Goal: Task Accomplishment & Management: Manage account settings

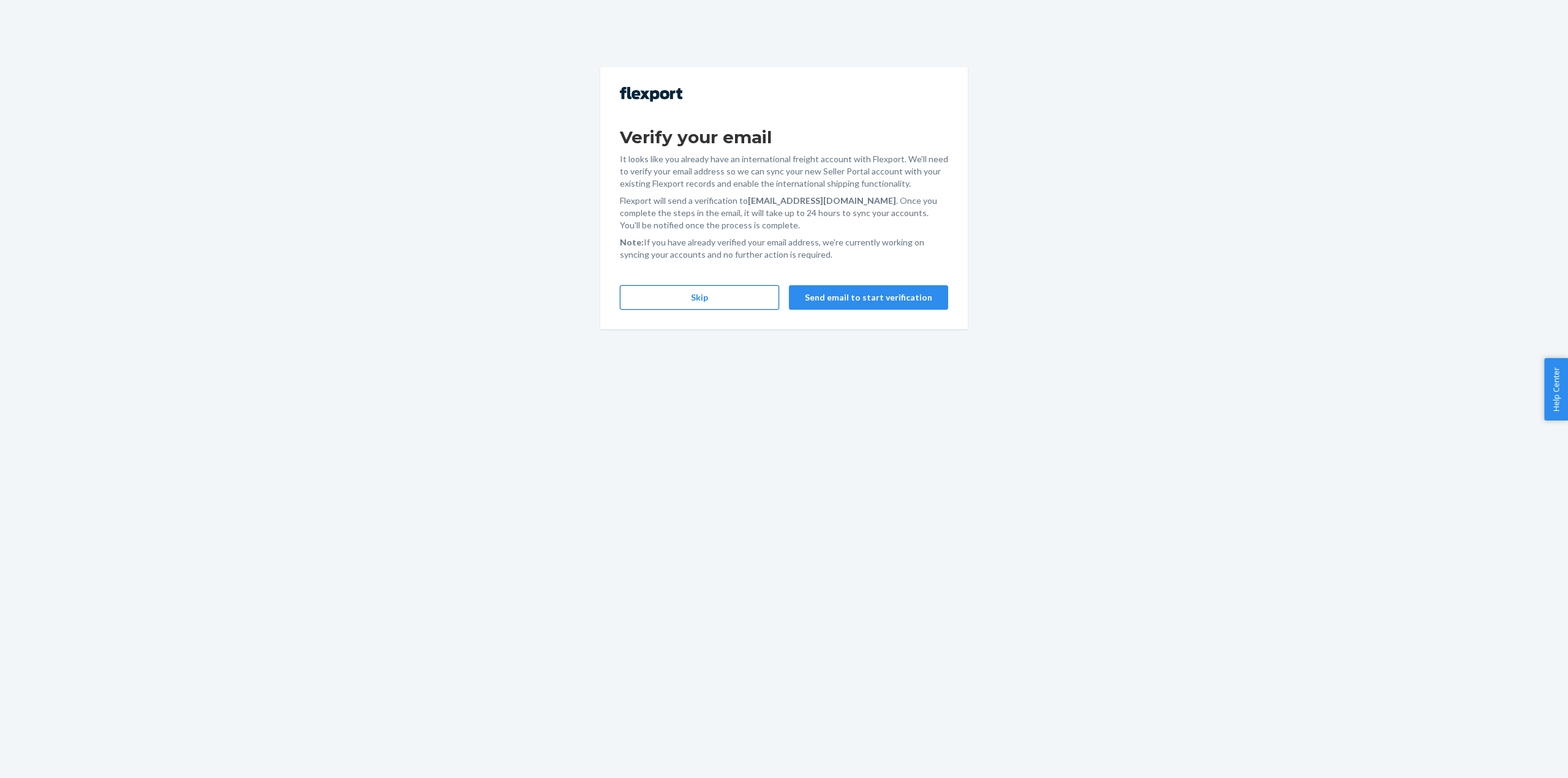
click at [668, 296] on button "Skip" at bounding box center [699, 297] width 159 height 24
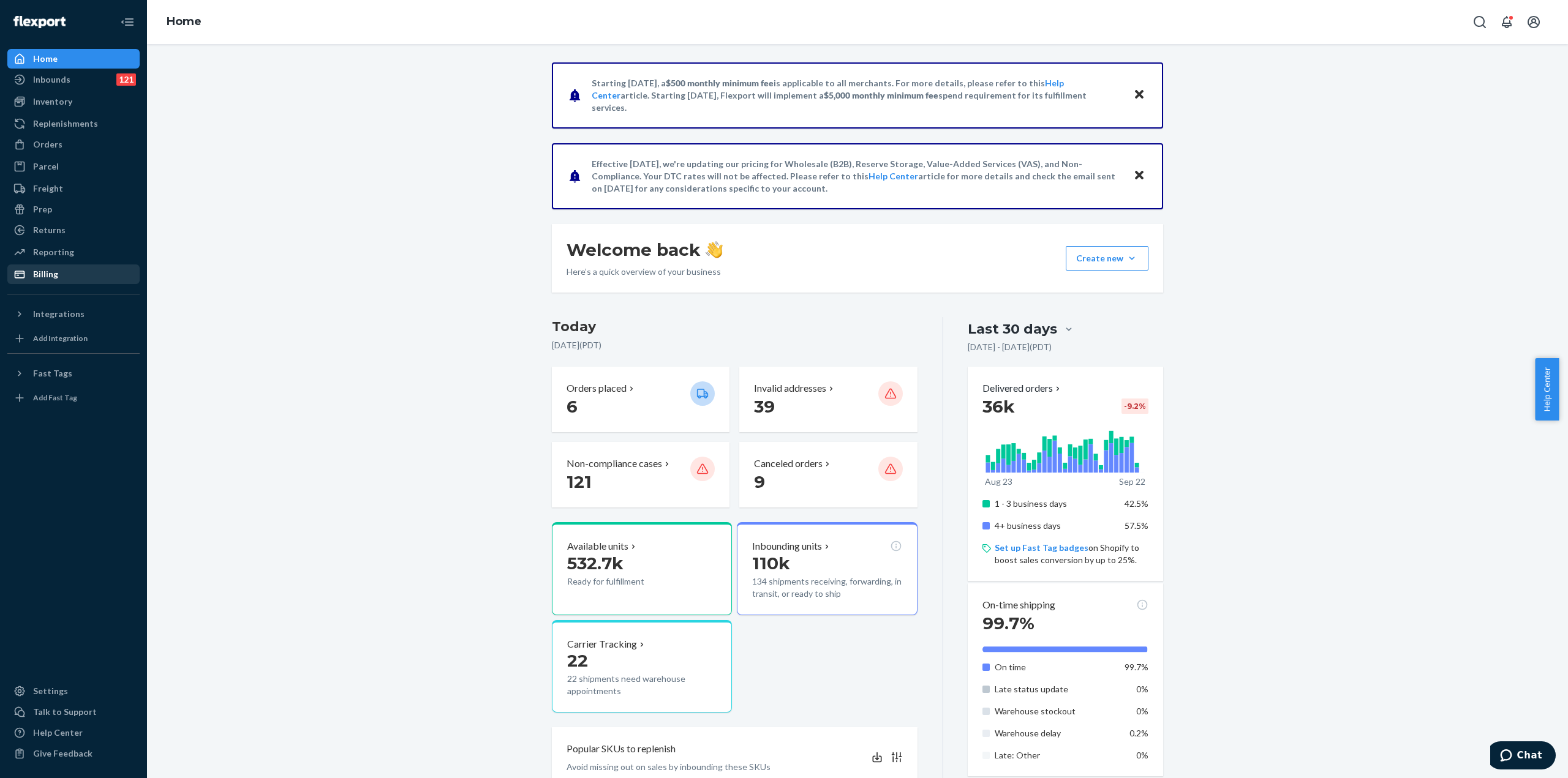
click at [60, 276] on div "Billing" at bounding box center [73, 274] width 130 height 17
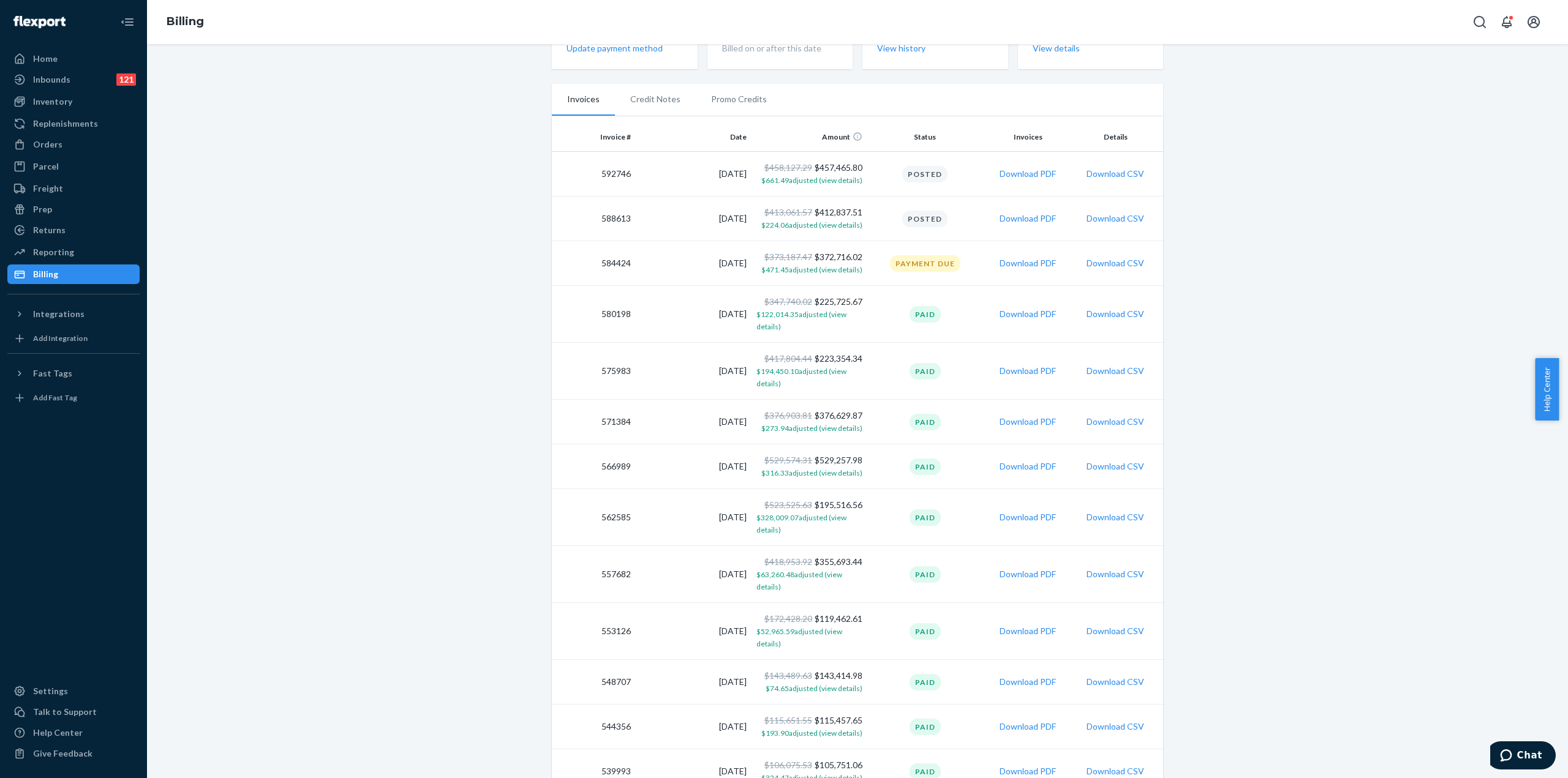
scroll to position [184, 0]
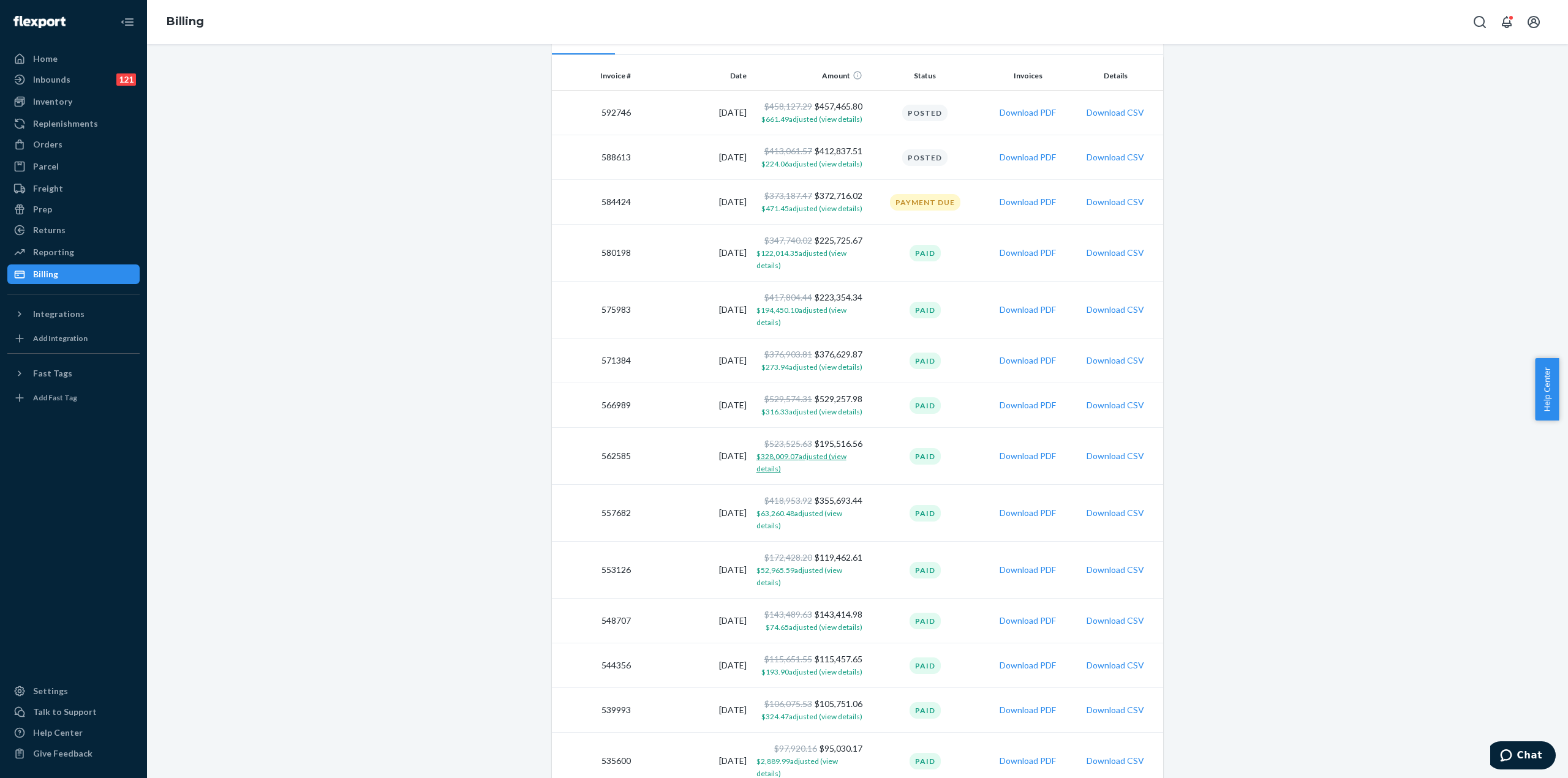
click at [801, 456] on span "$328,009.07 adjusted (view details)" at bounding box center [801, 462] width 90 height 21
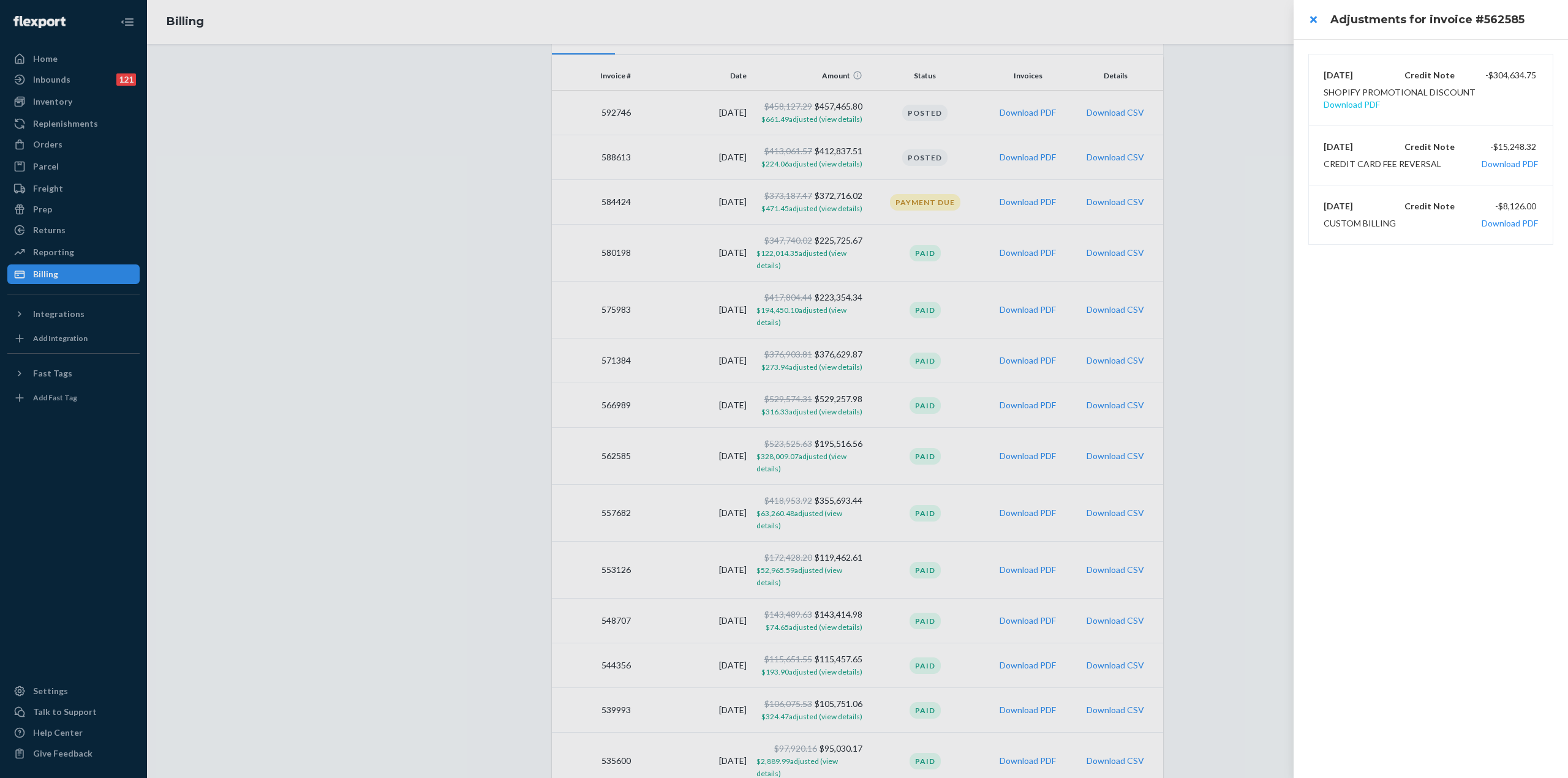
click at [1380, 98] on button "Download PDF" at bounding box center [1351, 105] width 56 height 12
click at [431, 275] on div at bounding box center [784, 389] width 1568 height 778
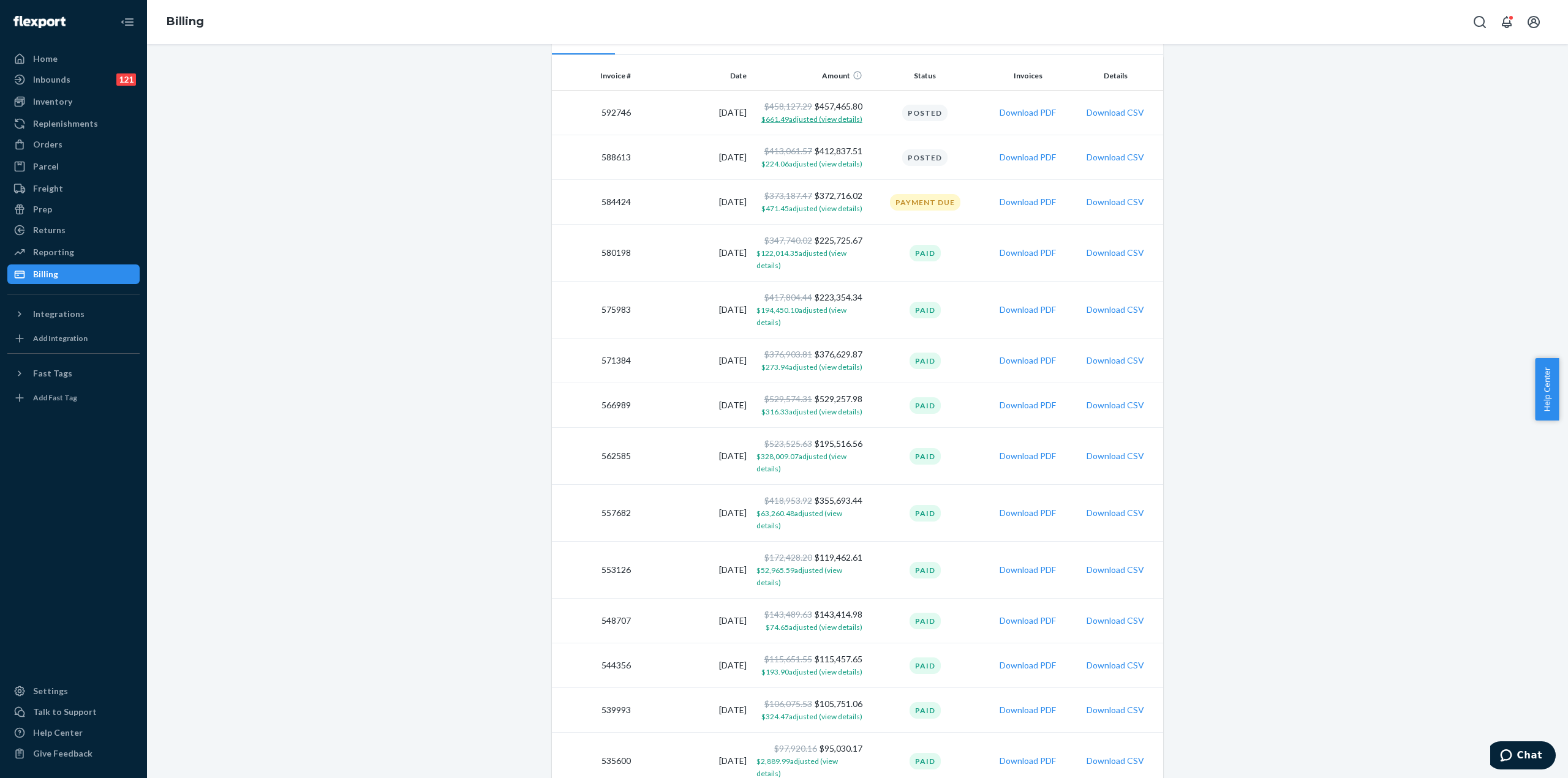
click at [770, 121] on span "$661.49 adjusted (view details)" at bounding box center [811, 119] width 101 height 9
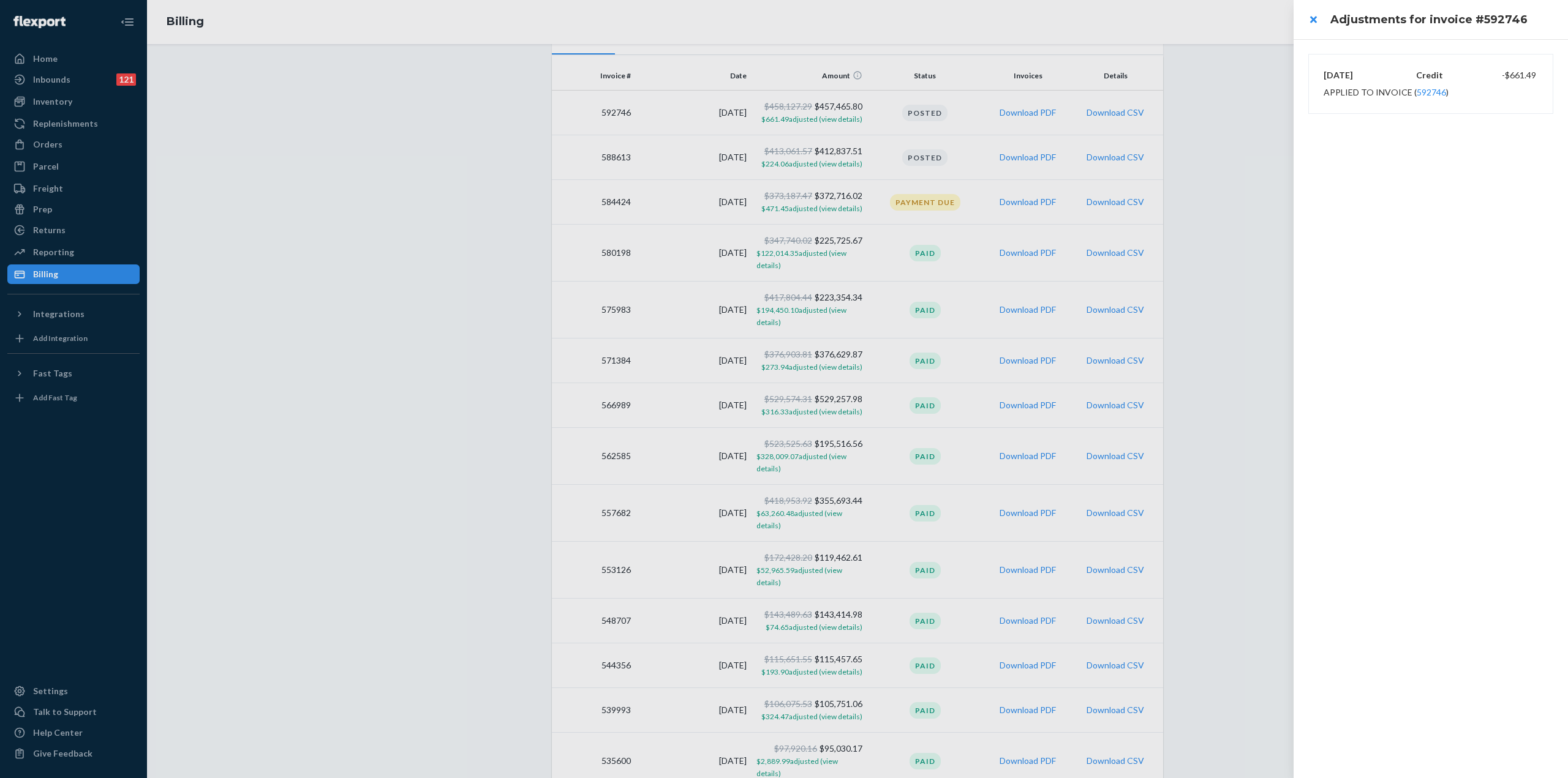
click at [800, 164] on div at bounding box center [784, 389] width 1568 height 778
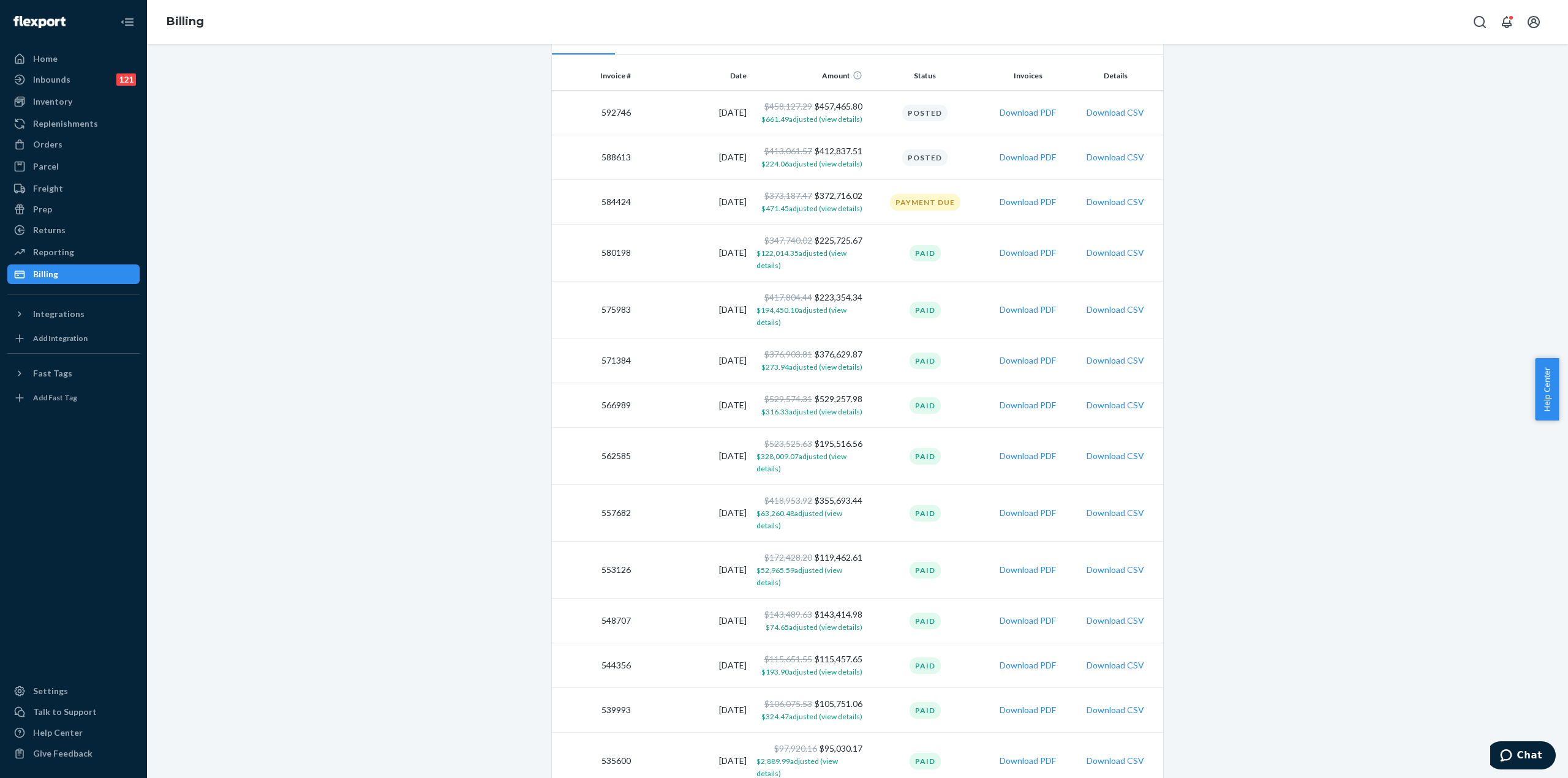
click at [800, 164] on span "$224.06 adjusted (view details)" at bounding box center [811, 164] width 101 height 9
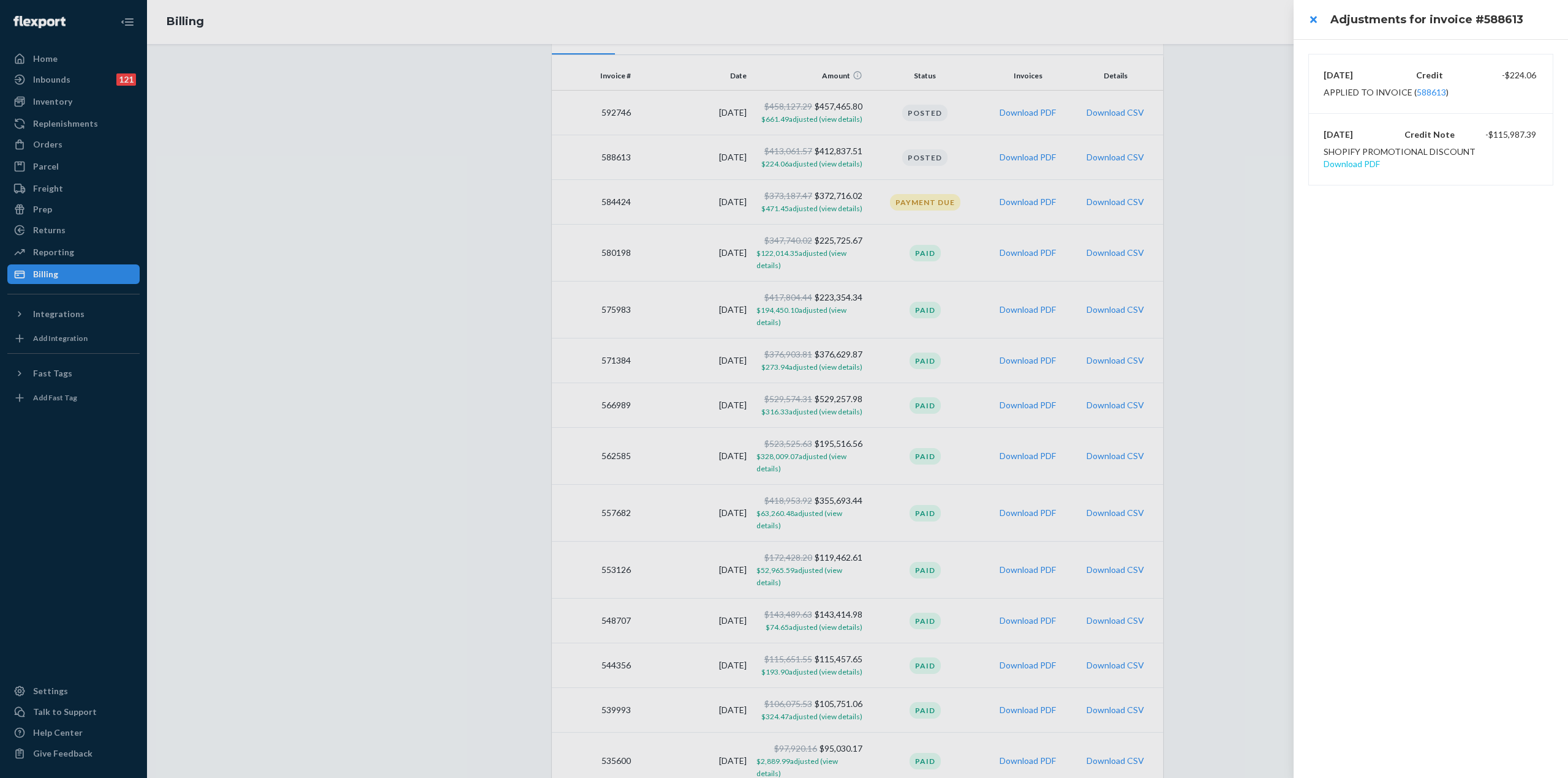
click at [1492, 157] on div "[DATE] Credit Note -$115,987.39 Shopify Promotional Discount Download PDF" at bounding box center [1430, 149] width 214 height 47
click at [1380, 158] on button "Download PDF" at bounding box center [1351, 164] width 56 height 12
drag, startPoint x: 587, startPoint y: 82, endPoint x: 1320, endPoint y: 21, distance: 735.5
click at [1320, 21] on button "close" at bounding box center [1313, 19] width 24 height 24
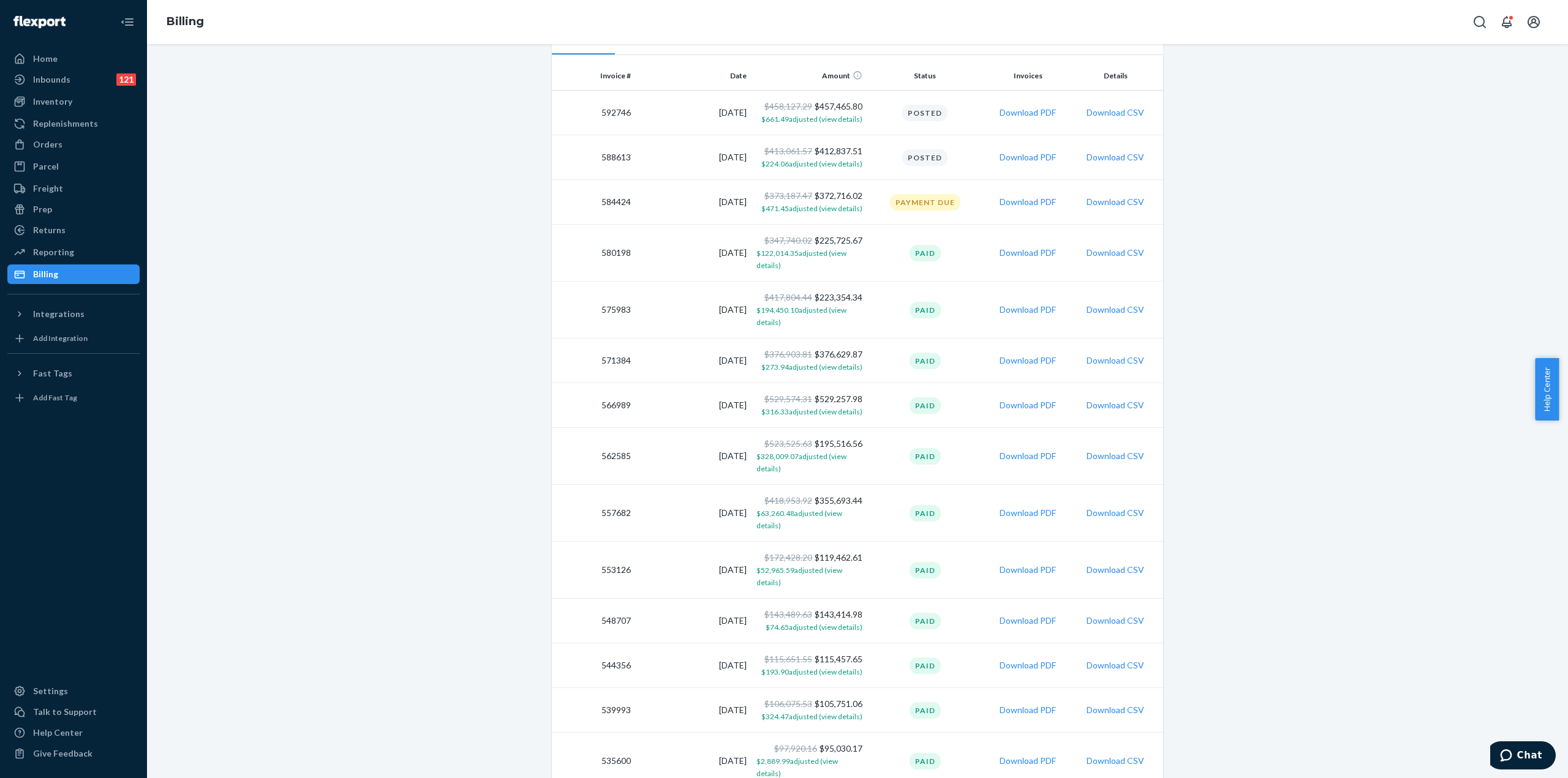
click at [1315, 19] on div "Billing" at bounding box center [857, 22] width 1421 height 44
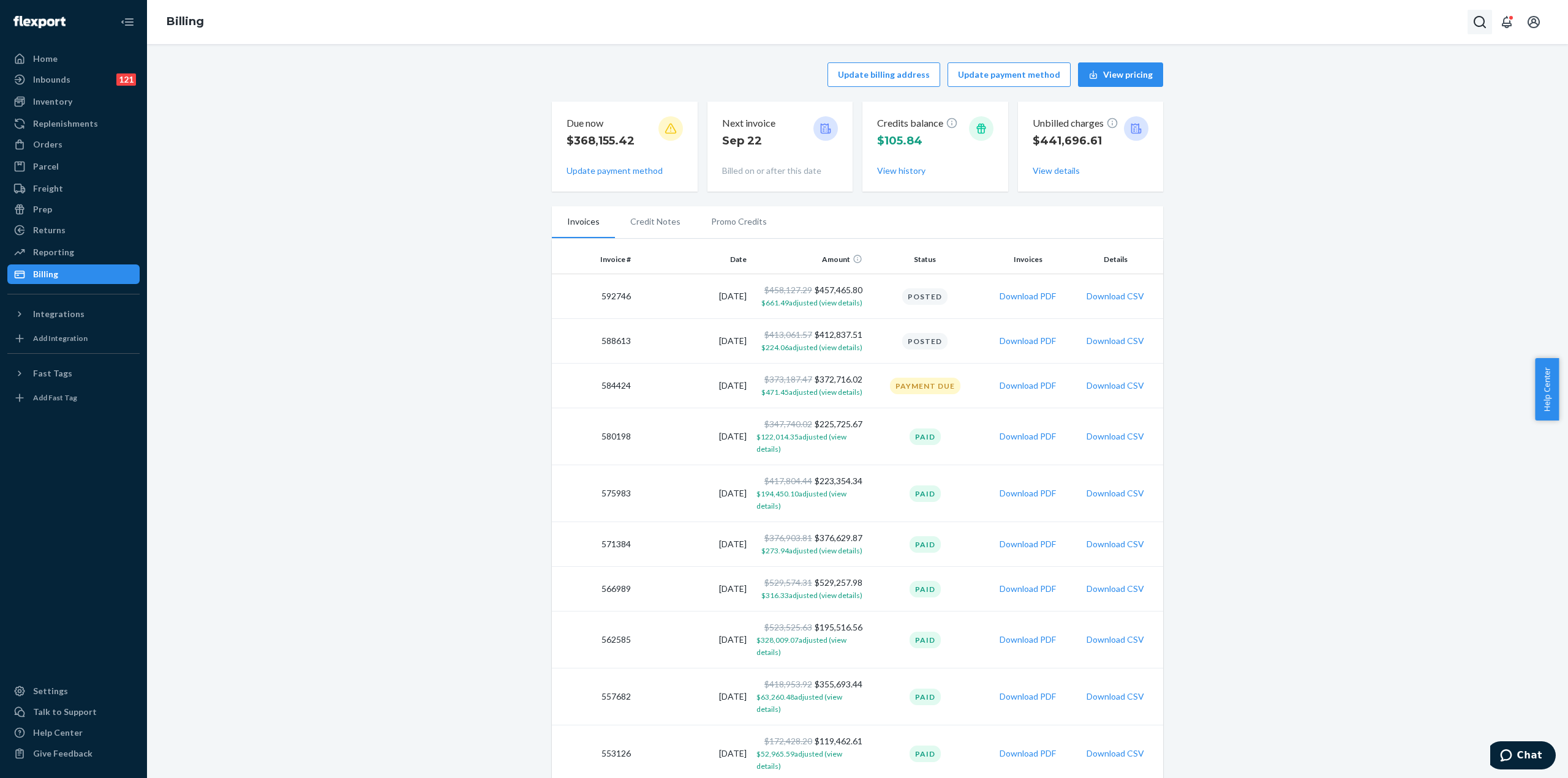
click at [1480, 21] on icon "Open Search Box" at bounding box center [1480, 22] width 15 height 15
click at [1391, 24] on input "Search Input" at bounding box center [1389, 22] width 151 height 12
drag, startPoint x: 1382, startPoint y: 25, endPoint x: 1132, endPoint y: 11, distance: 250.4
click at [1132, 11] on div "Billing CN-22579 No results found for CN-22579" at bounding box center [857, 22] width 1421 height 44
paste input "0"
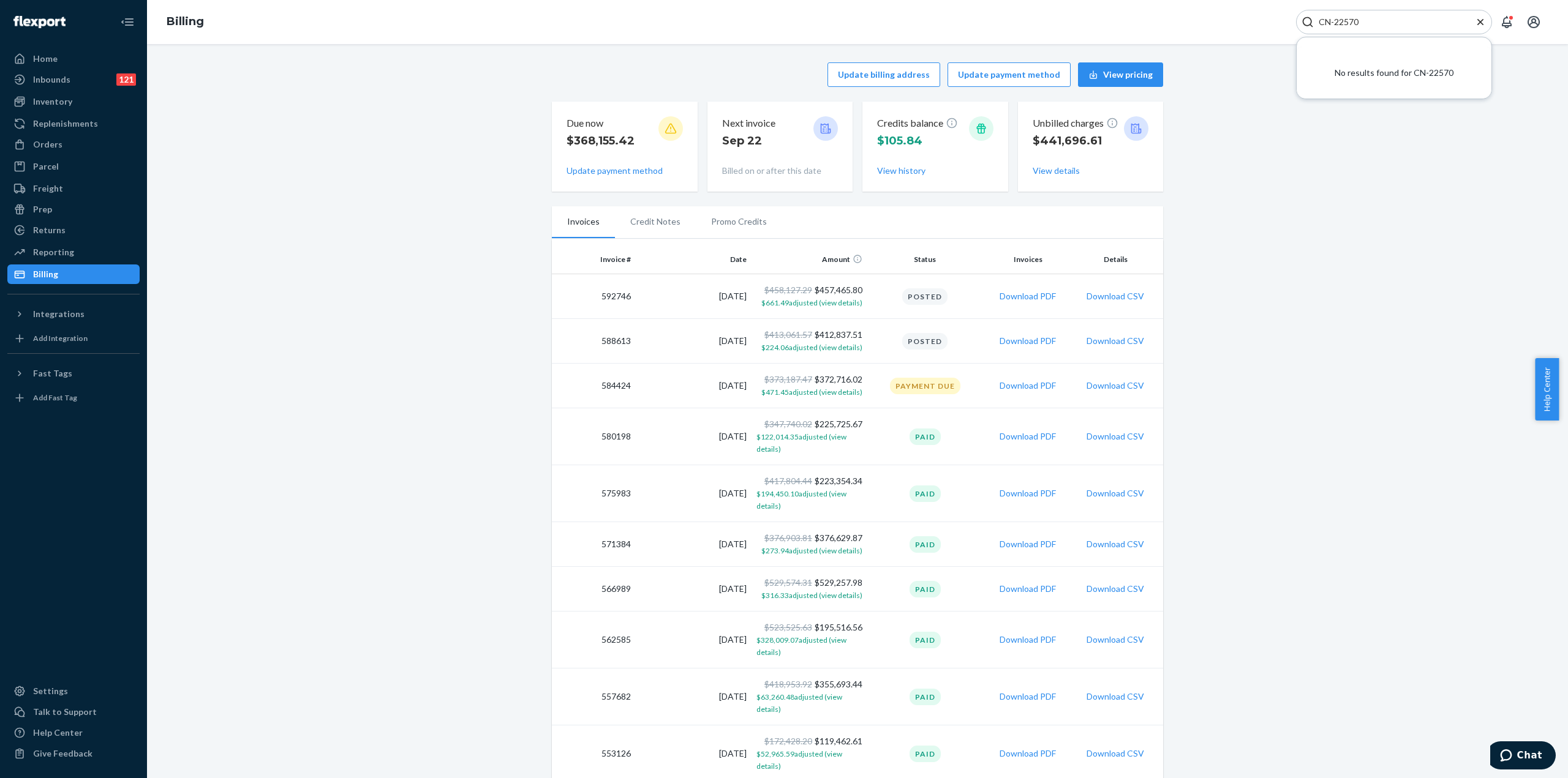
type input "CN-22570"
click at [1349, 360] on div "Update billing address Update payment method View pricing Due now $368,155.42 U…" at bounding box center [857, 618] width 1402 height 1125
click at [1042, 638] on button "Download PDF" at bounding box center [1027, 640] width 56 height 12
click at [821, 546] on span "$273.94 adjusted (view details)" at bounding box center [811, 550] width 101 height 9
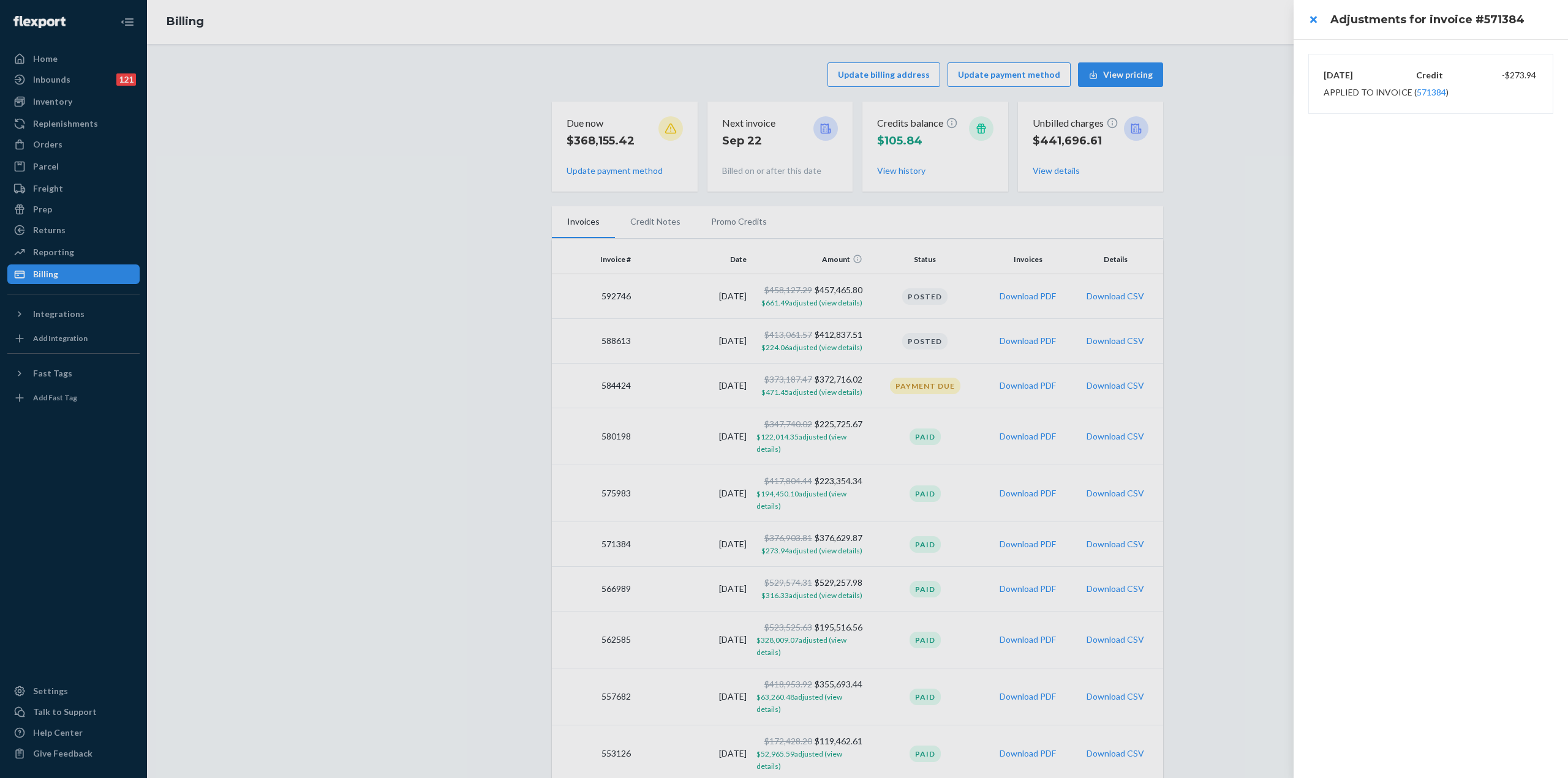
click at [763, 641] on div at bounding box center [784, 389] width 1568 height 778
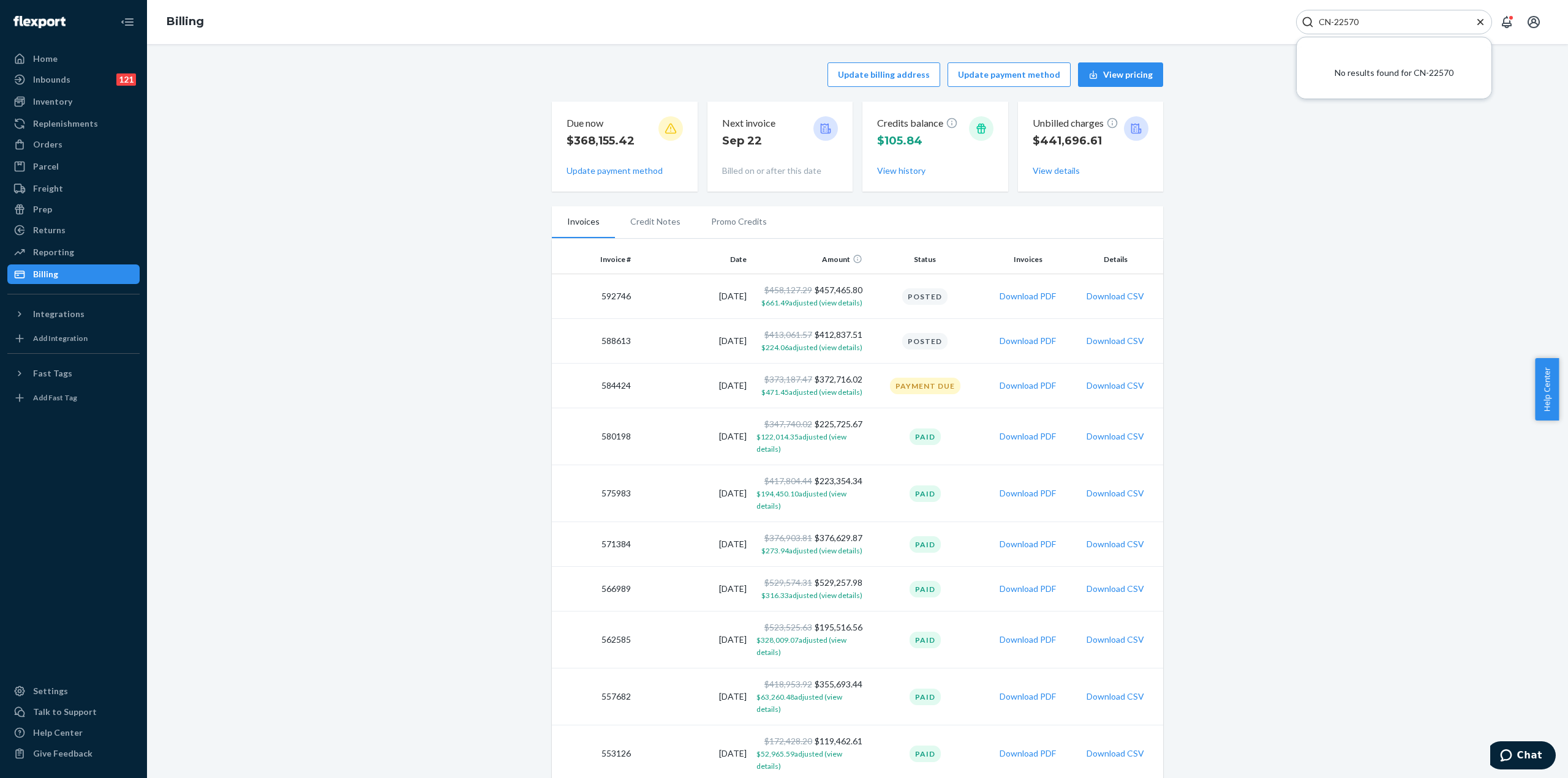
click at [763, 641] on span "$328,009.07 adjusted (view details)" at bounding box center [801, 646] width 90 height 21
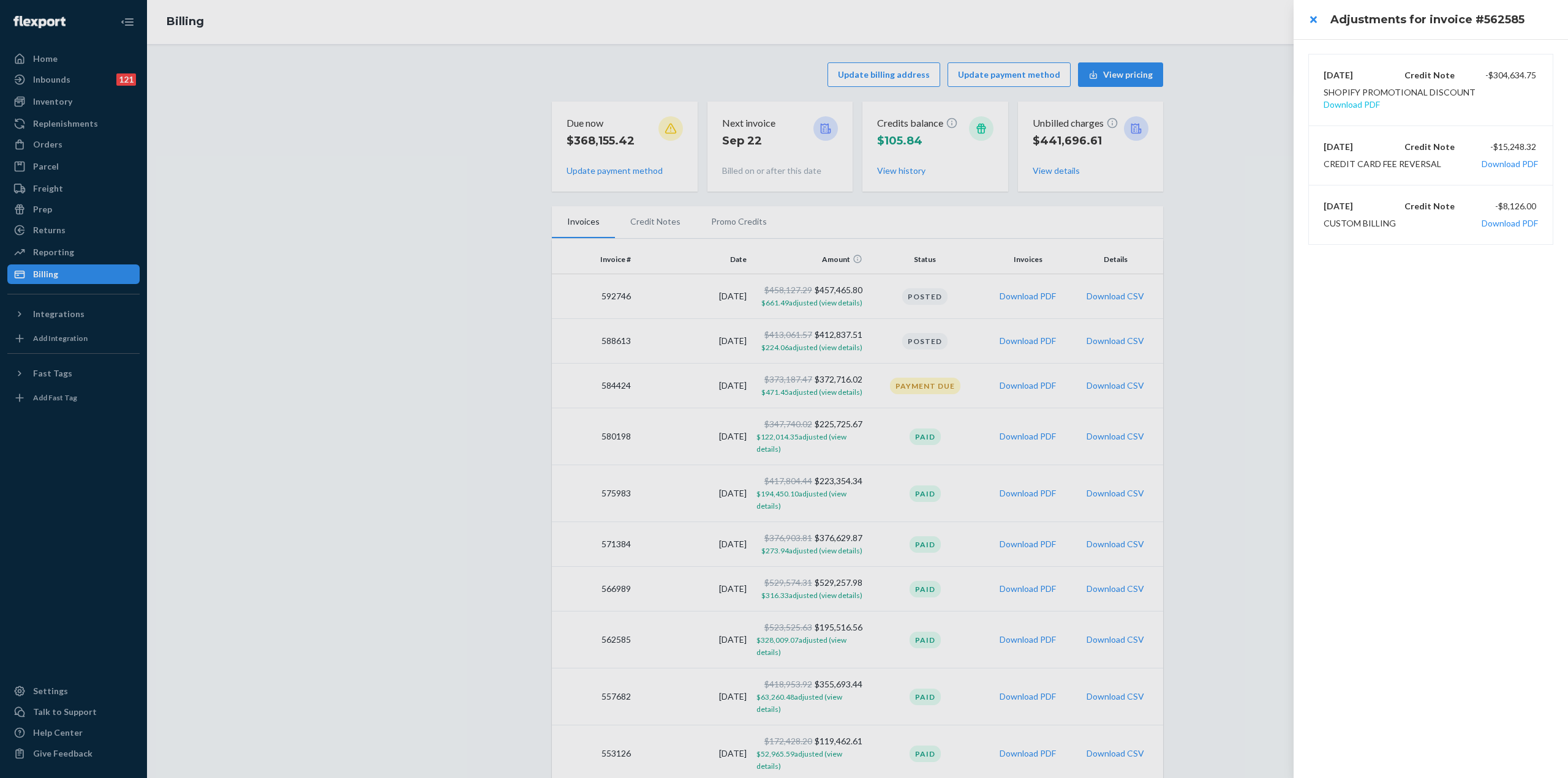
click at [1380, 98] on button "Download PDF" at bounding box center [1351, 105] width 56 height 12
click at [800, 391] on div at bounding box center [784, 389] width 1568 height 778
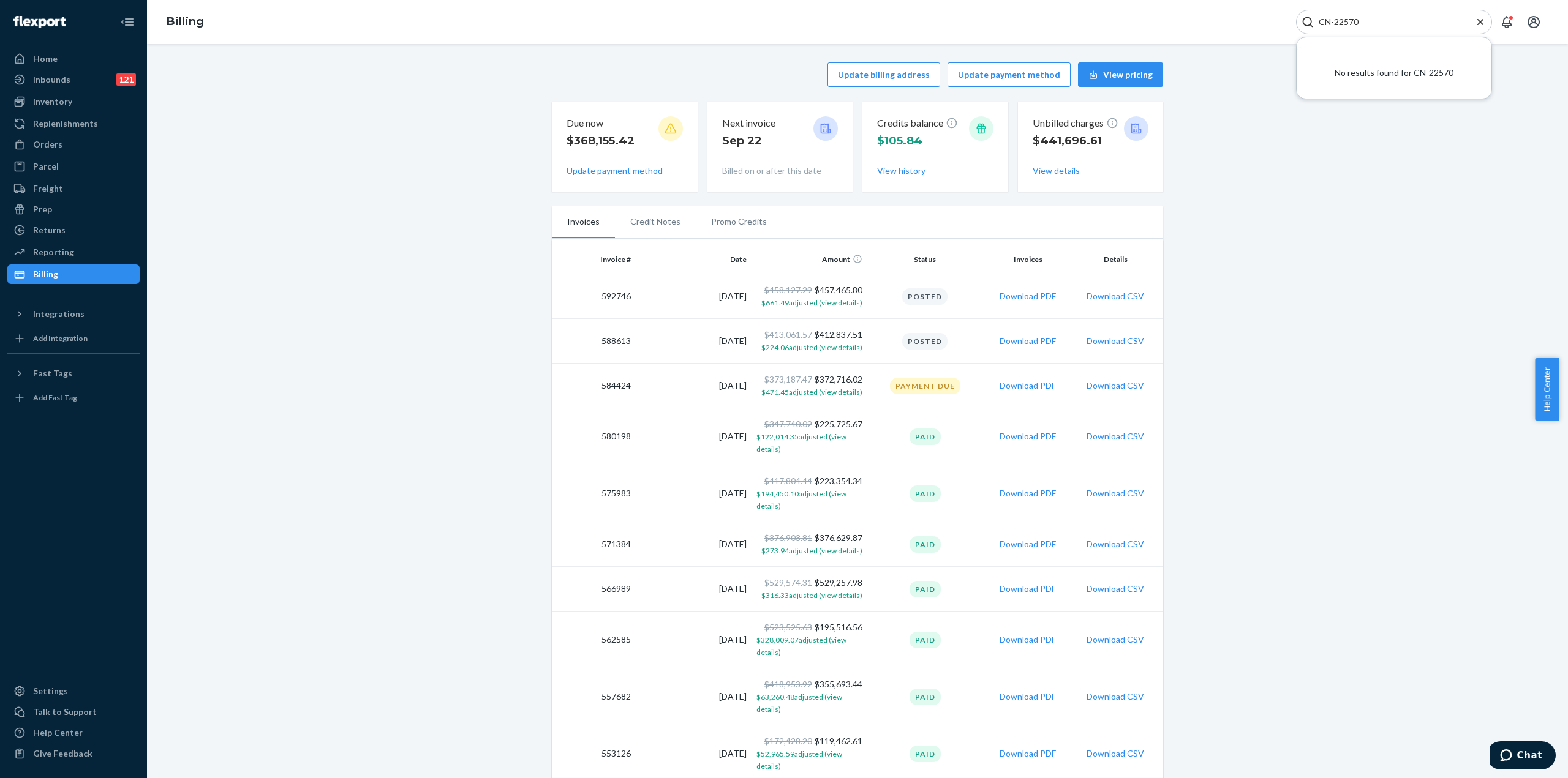
click at [801, 378] on span "$373,187.47" at bounding box center [788, 379] width 48 height 11
click at [851, 377] on td "$373,187.47 $372,716.02 $471.45 adjusted (view details)" at bounding box center [810, 386] width 116 height 45
click at [817, 426] on td "$347,740.02 $225,725.67 $122,014.35 adjusted (view details)" at bounding box center [810, 436] width 116 height 57
click at [819, 441] on button "$122,014.35 adjusted (view details)" at bounding box center [810, 442] width 106 height 24
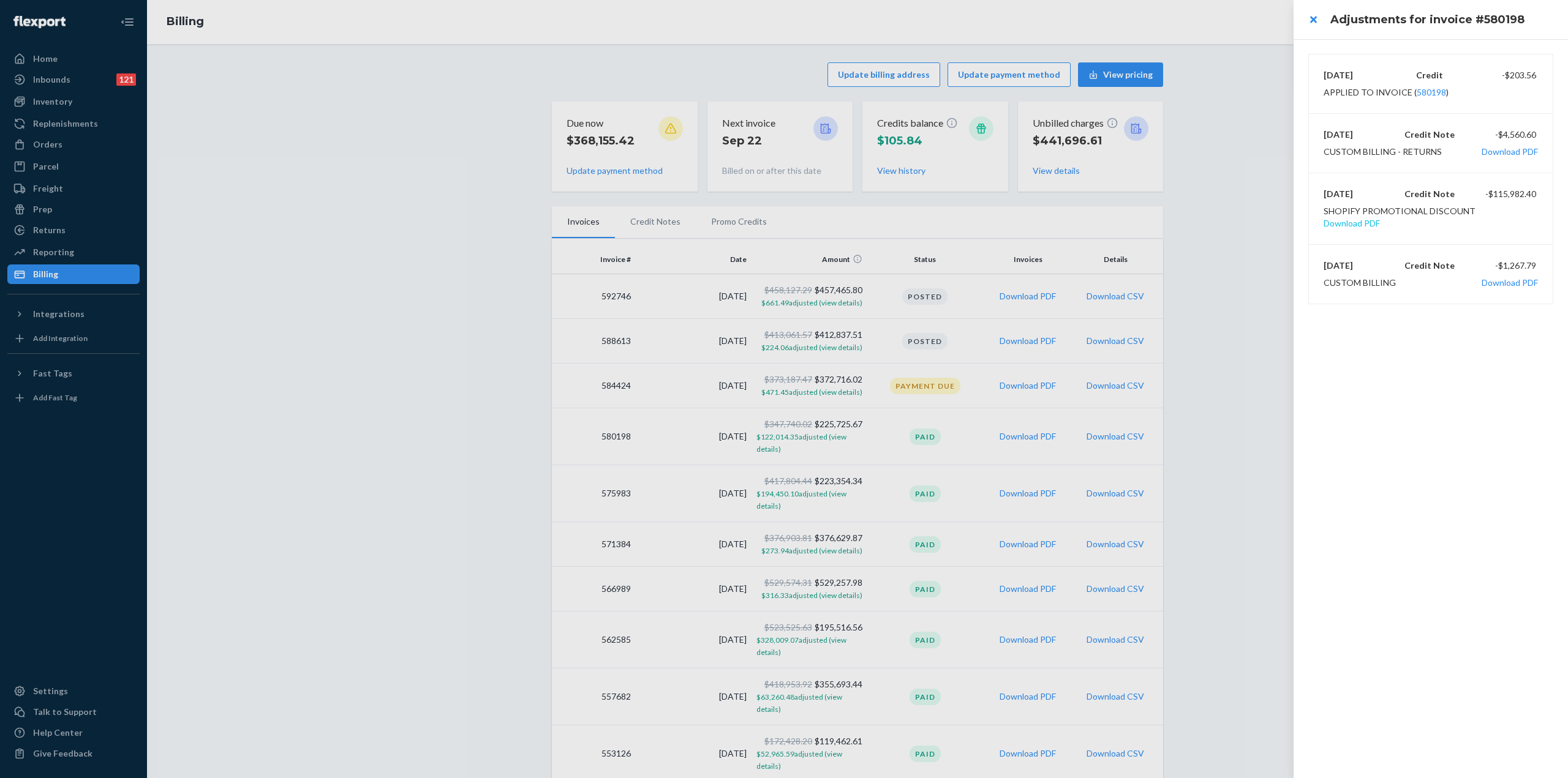
click at [1380, 217] on button "Download PDF" at bounding box center [1351, 223] width 56 height 12
click at [1317, 15] on button "close" at bounding box center [1313, 19] width 24 height 24
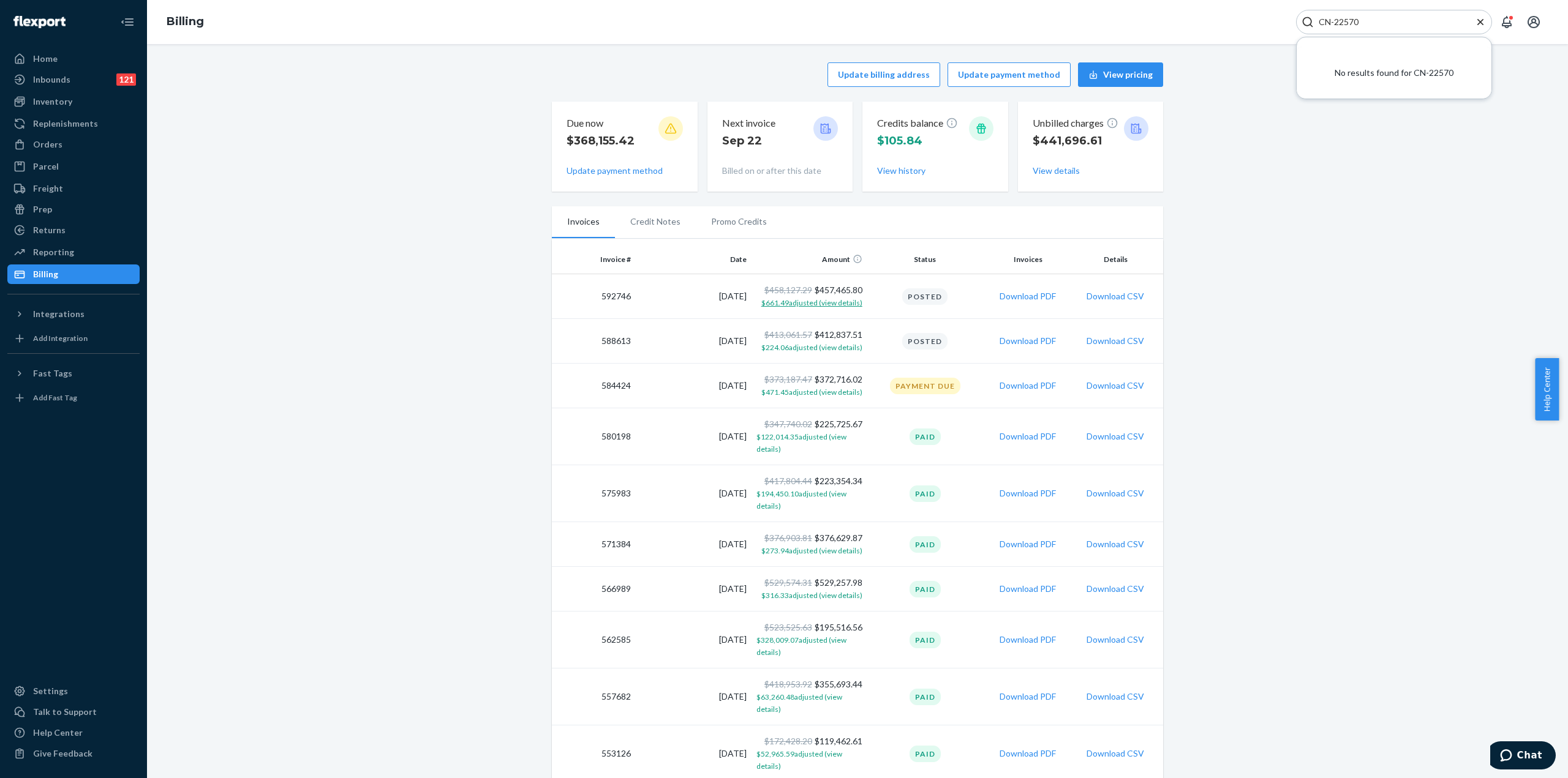
click at [836, 302] on span "$661.49 adjusted (view details)" at bounding box center [811, 302] width 101 height 9
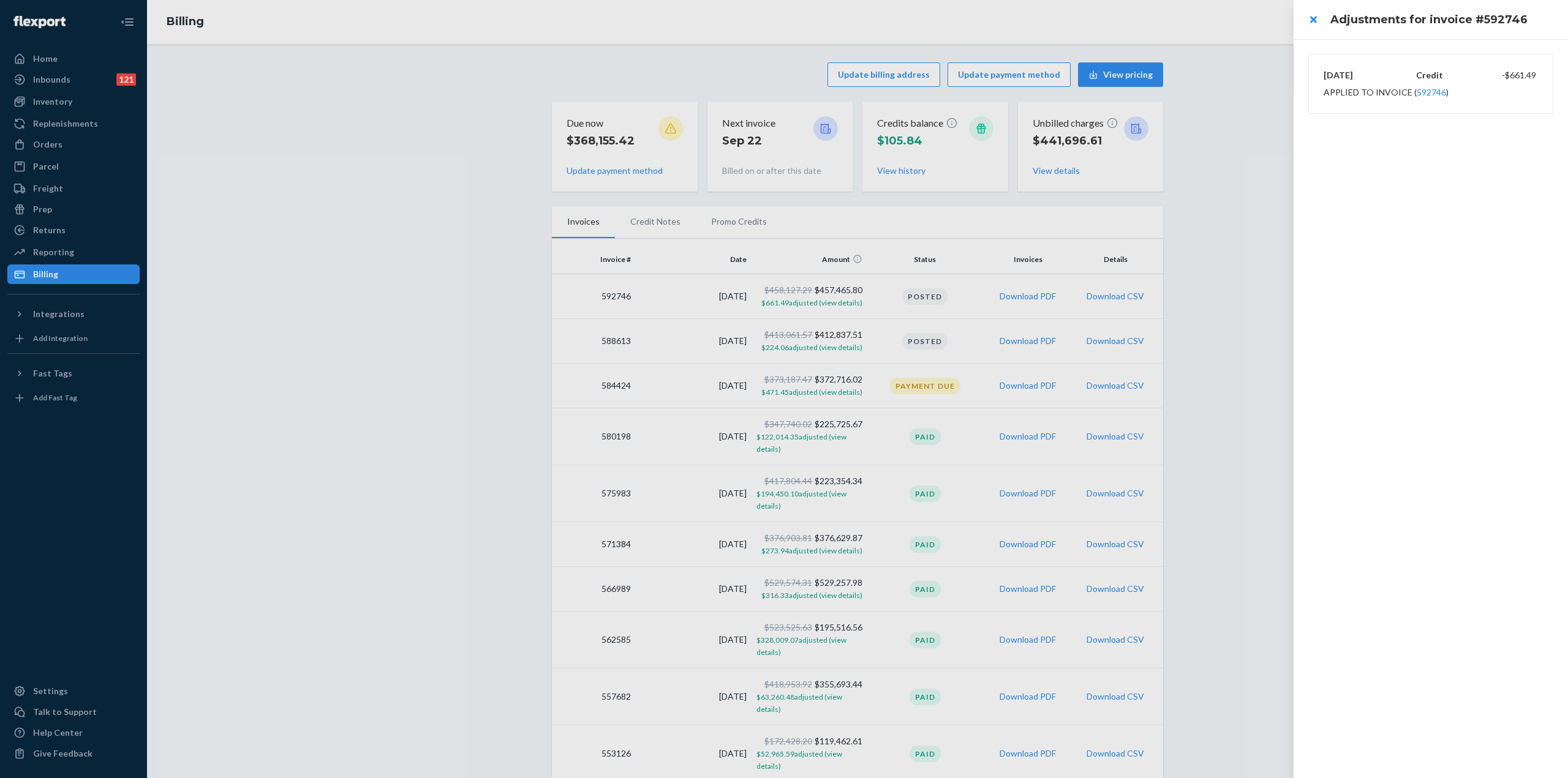
click at [793, 352] on div at bounding box center [784, 389] width 1568 height 778
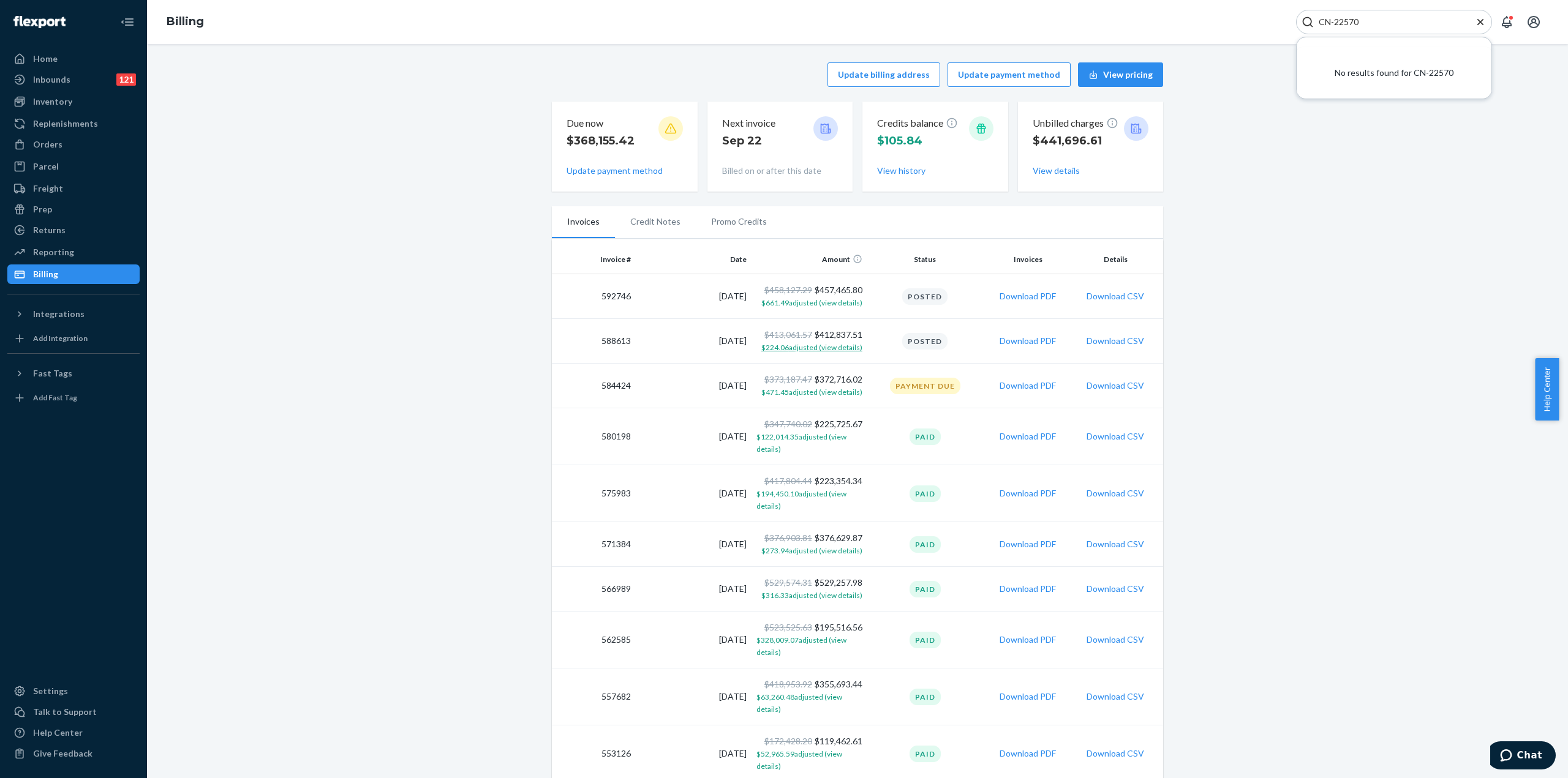
click at [800, 347] on span "$224.06 adjusted (view details)" at bounding box center [811, 347] width 101 height 9
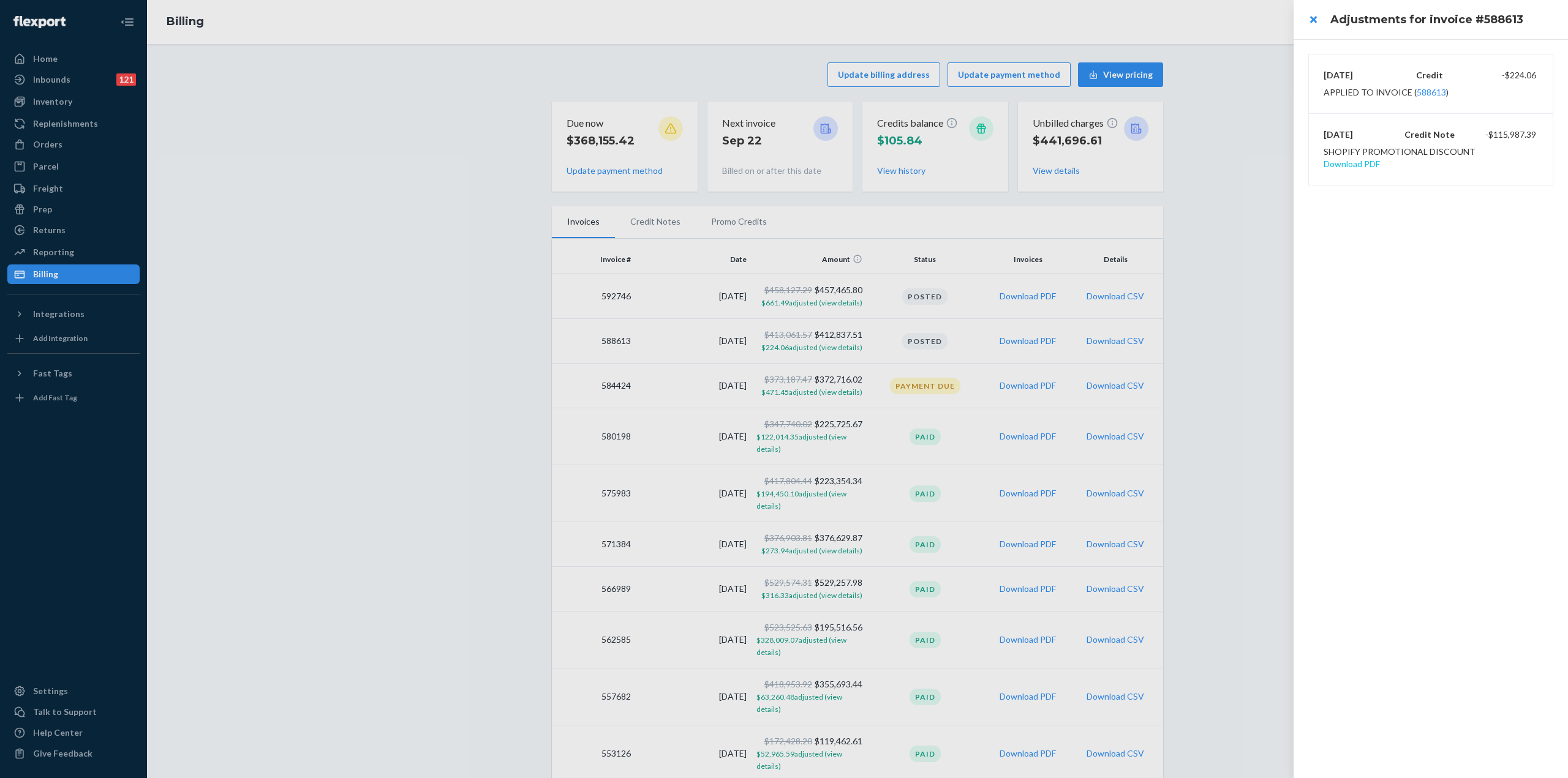
click at [1380, 158] on button "Download PDF" at bounding box center [1351, 164] width 56 height 12
click at [779, 389] on div at bounding box center [784, 389] width 1568 height 778
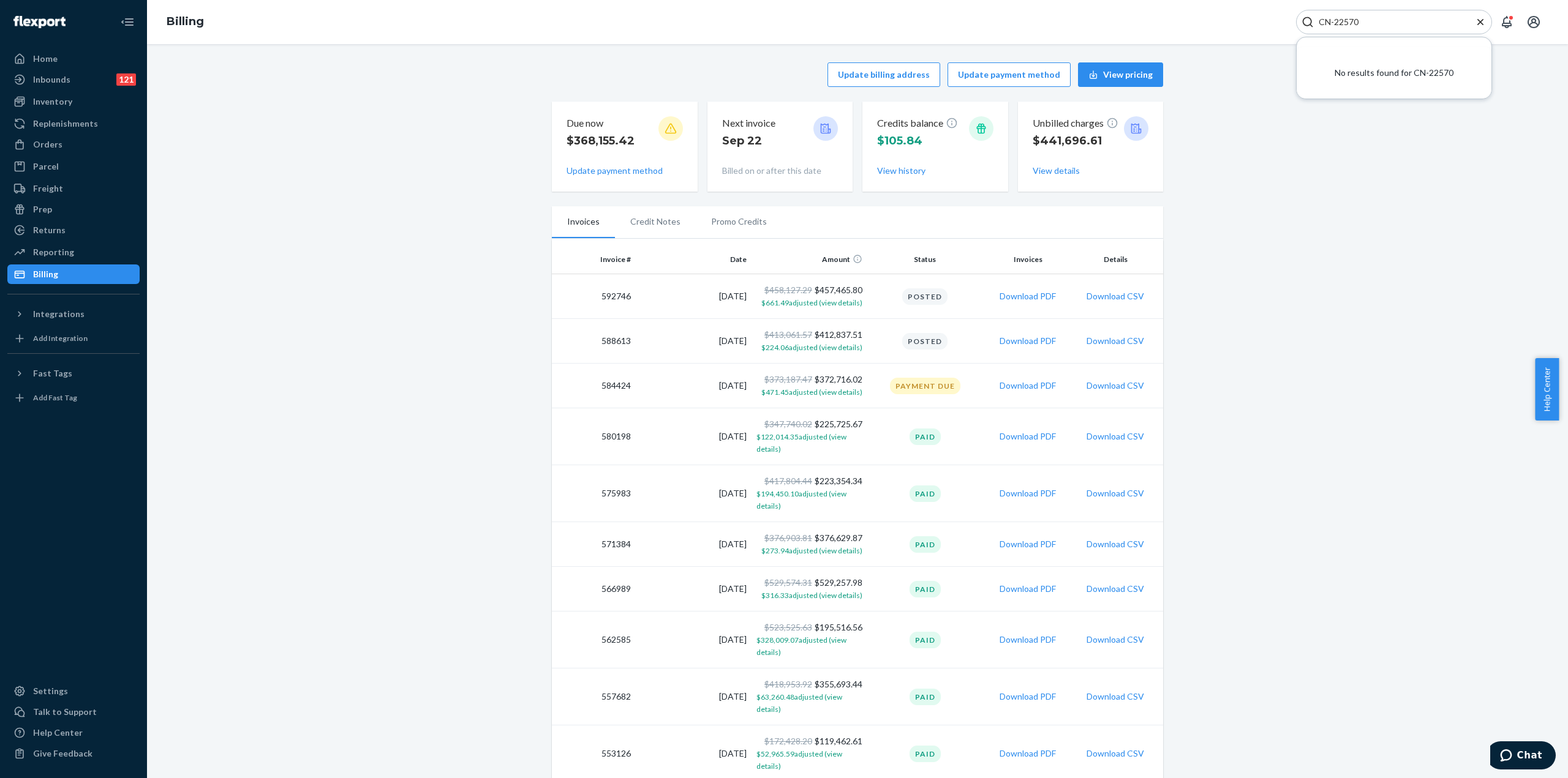
click at [779, 393] on span "$471.45 adjusted (view details)" at bounding box center [811, 391] width 101 height 9
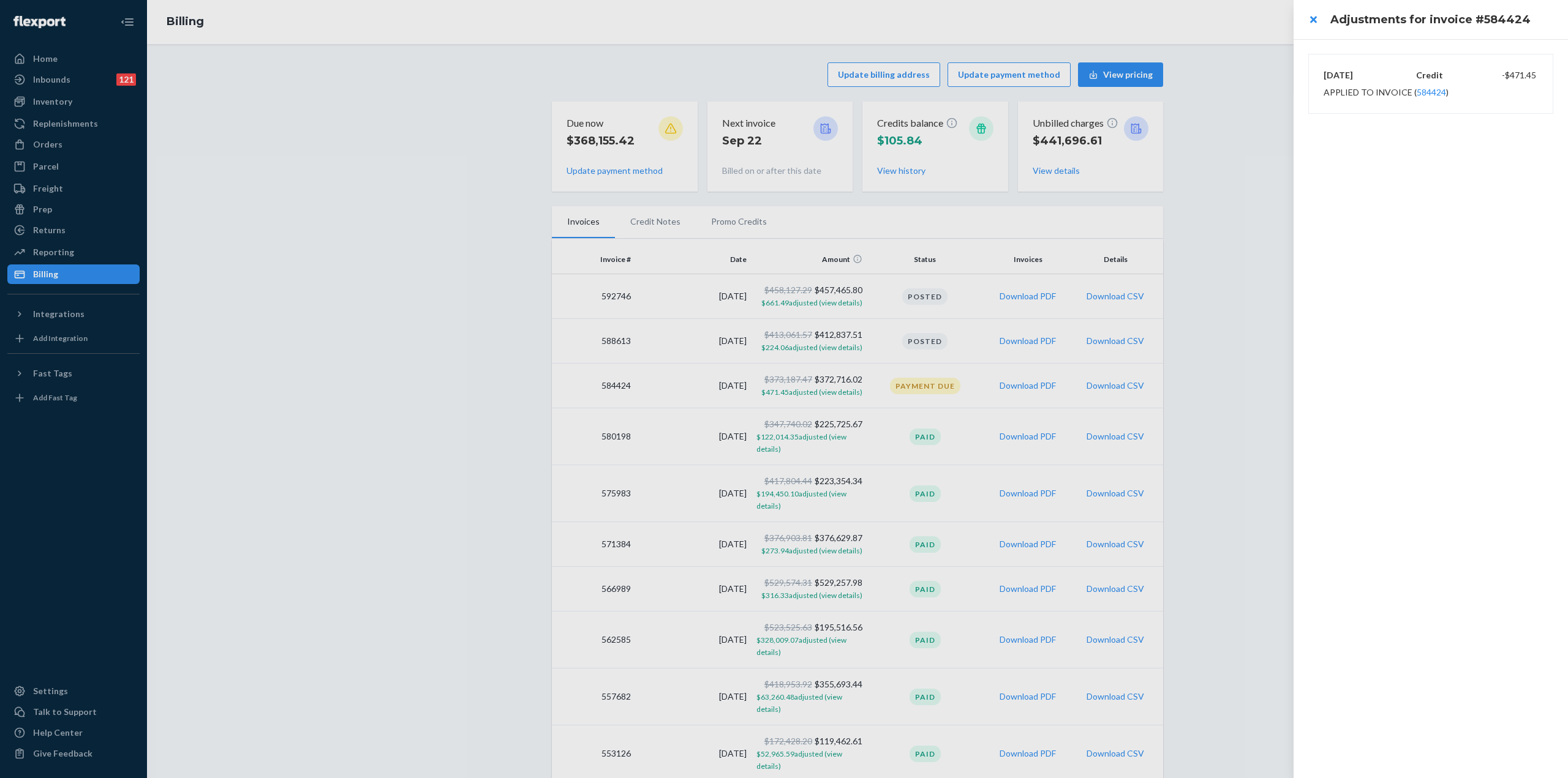
click at [782, 434] on div at bounding box center [784, 389] width 1568 height 778
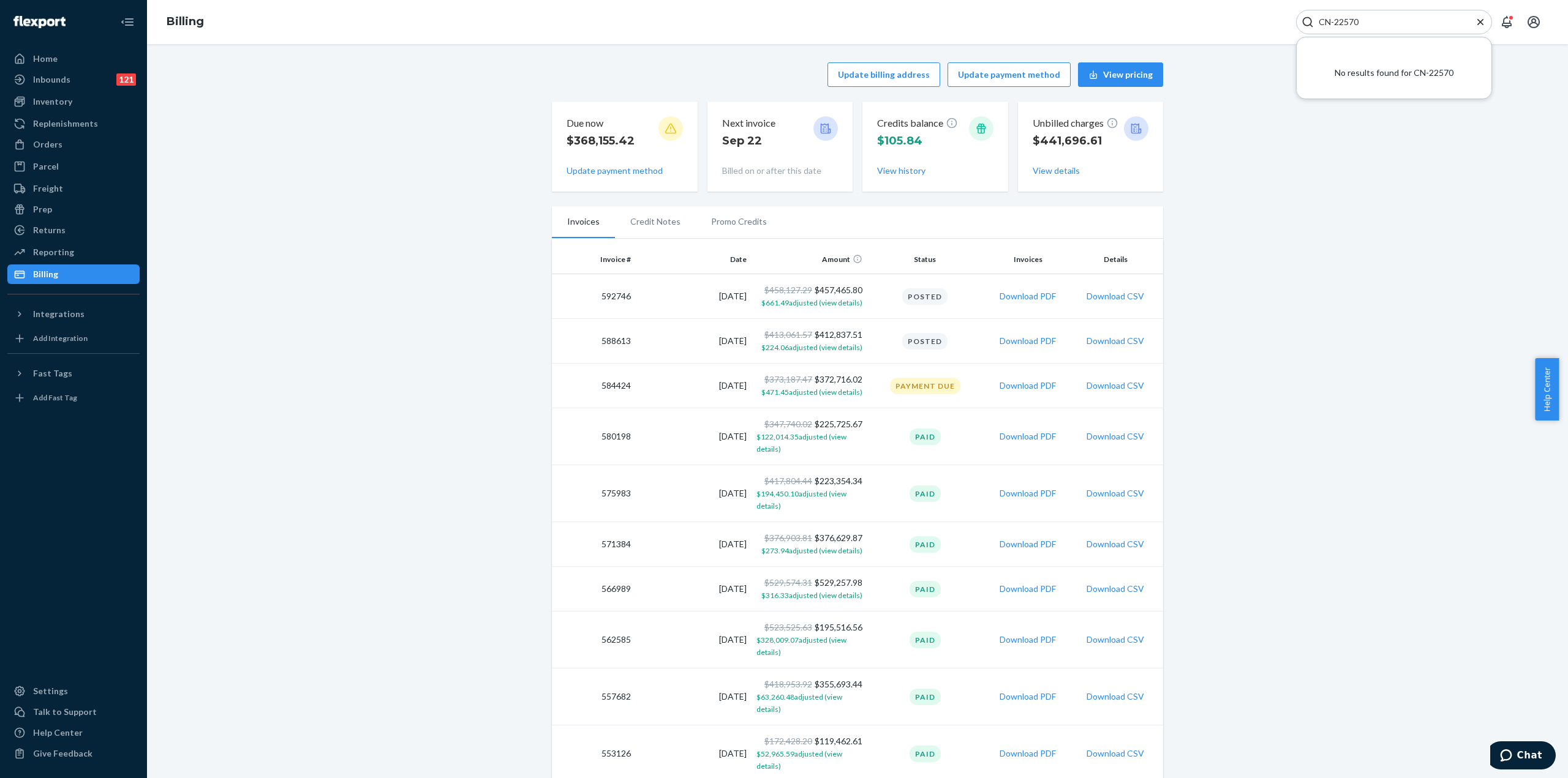
click at [782, 440] on span "$122,014.35 adjusted (view details)" at bounding box center [801, 443] width 90 height 21
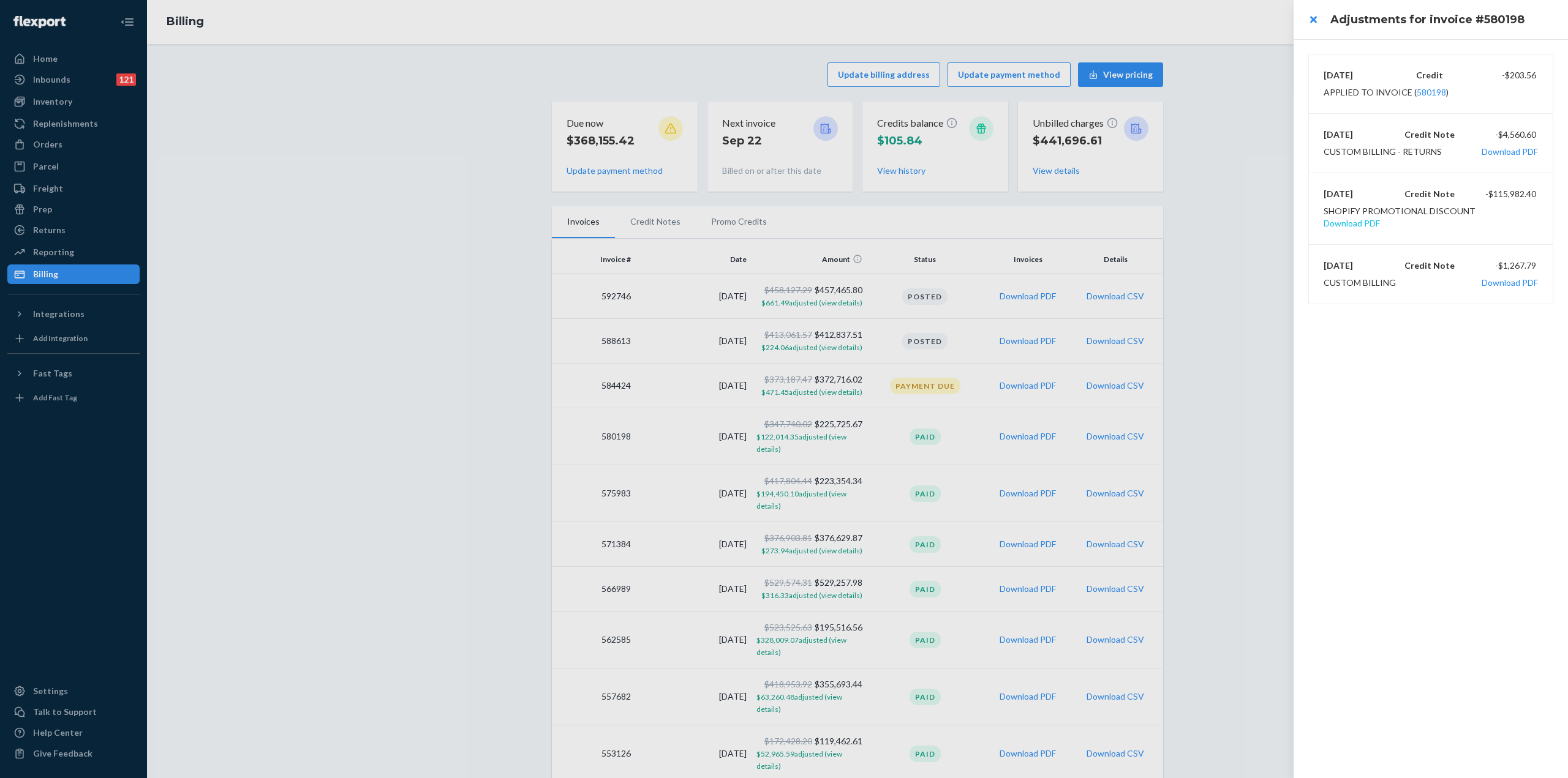
click at [1380, 217] on button "Download PDF" at bounding box center [1351, 223] width 56 height 12
click at [802, 493] on div at bounding box center [784, 389] width 1568 height 778
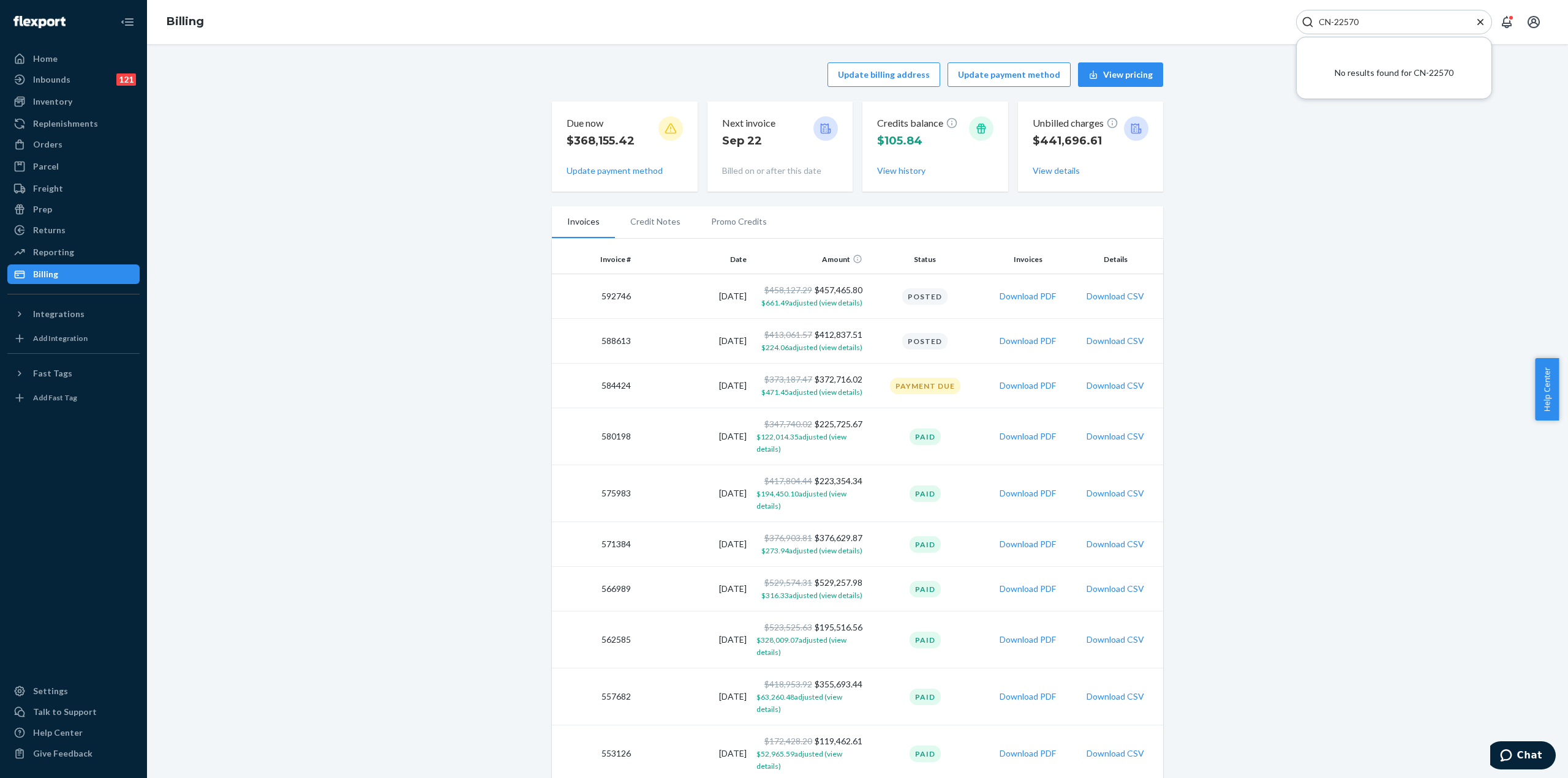
click at [802, 493] on span "$194,450.10 adjusted (view details)" at bounding box center [801, 500] width 90 height 21
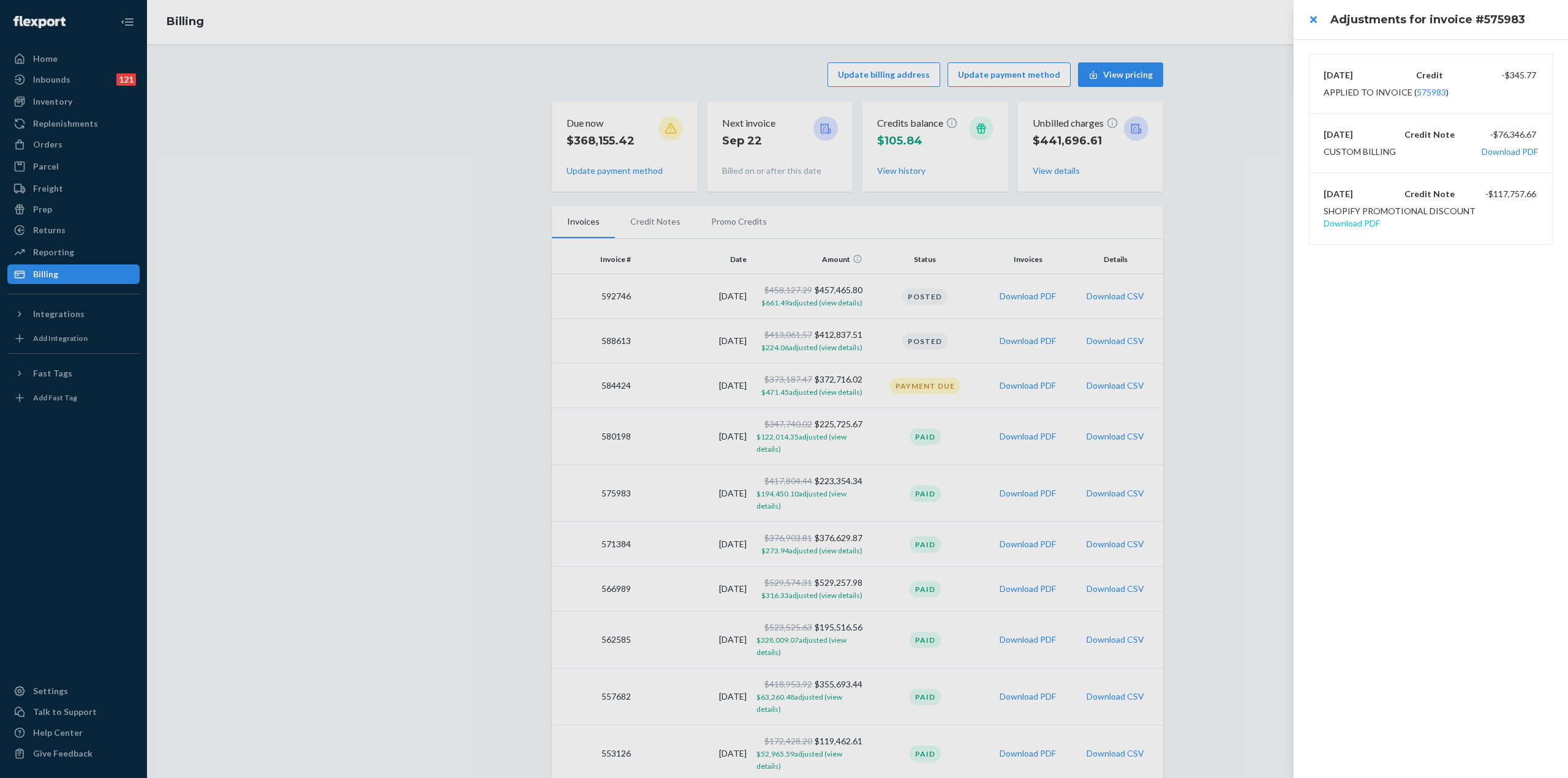
click at [1380, 217] on button "Download PDF" at bounding box center [1351, 223] width 56 height 12
